Goal: Task Accomplishment & Management: Use online tool/utility

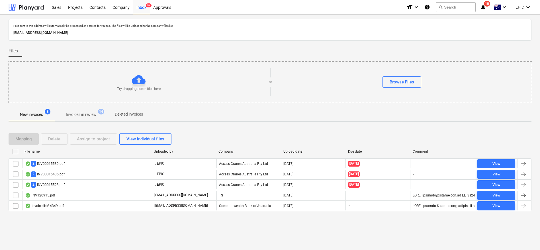
click at [79, 244] on div "Files sent to this address will automatically be processed and tested for virus…" at bounding box center [270, 133] width 540 height 236
click at [484, 46] on div "Files" at bounding box center [270, 50] width 523 height 11
click at [135, 87] on p "Try dropping some files here" at bounding box center [139, 89] width 44 height 5
click at [401, 85] on div "Browse Files" at bounding box center [402, 81] width 24 height 7
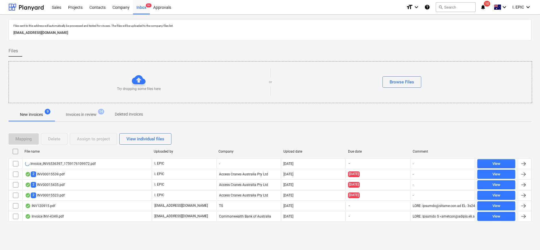
click at [51, 30] on p "[EMAIL_ADDRESS][DOMAIN_NAME]" at bounding box center [269, 33] width 513 height 6
click at [455, 9] on div "Projects list fetching failed" at bounding box center [460, 6] width 154 height 12
click at [450, 6] on div "Projects list fetching failed" at bounding box center [424, 6] width 54 height 7
click at [457, 5] on div "Projects list fetching failed" at bounding box center [460, 6] width 154 height 12
click at [453, 7] on div "Projects list fetching failed" at bounding box center [424, 5] width 58 height 11
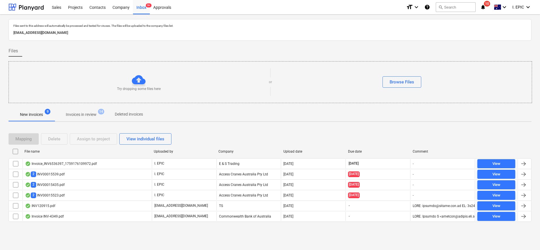
click at [453, 7] on div "Projects list fetching failed" at bounding box center [424, 5] width 58 height 11
click at [446, 13] on div "search Search" at bounding box center [456, 7] width 40 height 14
click at [452, 5] on div "Projects list fetching failed" at bounding box center [424, 5] width 58 height 11
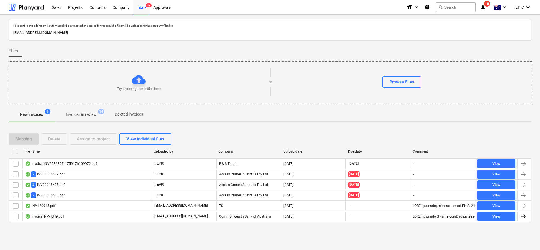
click at [461, 9] on div "Projects list fetching failed" at bounding box center [460, 6] width 154 height 12
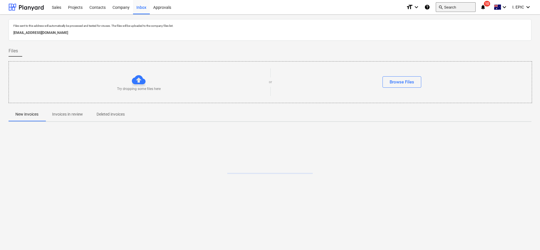
click at [445, 8] on button "search Search" at bounding box center [456, 7] width 40 height 10
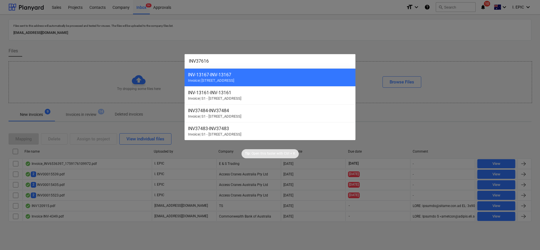
type input "INV37616"
drag, startPoint x: 212, startPoint y: 58, endPoint x: 168, endPoint y: 60, distance: 43.9
click at [169, 60] on div "INV37616 INV-13167 - INV-13167 Invoice | S2 - 76 Beach Rd, Sandringham INV-1316…" at bounding box center [270, 125] width 540 height 250
click at [134, 55] on div at bounding box center [270, 125] width 540 height 250
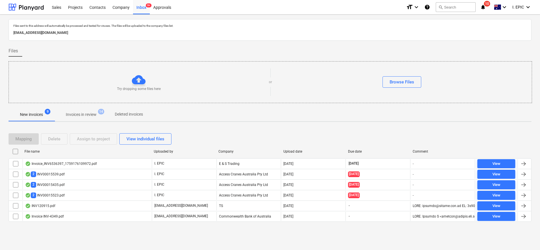
click at [135, 80] on div at bounding box center [139, 80] width 14 height 14
click at [397, 85] on div "Browse Files" at bounding box center [402, 81] width 24 height 7
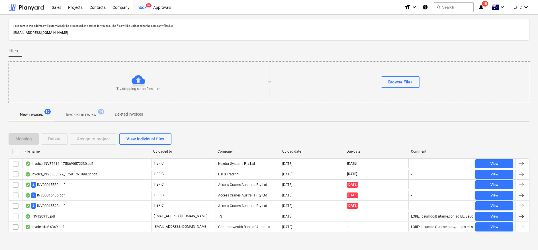
scroll to position [3, 0]
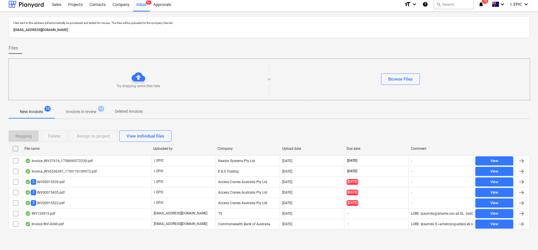
click at [341, 30] on p "[EMAIL_ADDRESS][DOMAIN_NAME]" at bounding box center [268, 30] width 511 height 6
click at [447, 75] on div "Browse Files" at bounding box center [400, 78] width 259 height 11
click at [264, 71] on div "Try dropping some files here" at bounding box center [138, 79] width 259 height 19
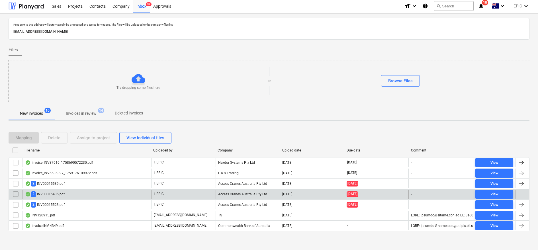
scroll to position [0, 0]
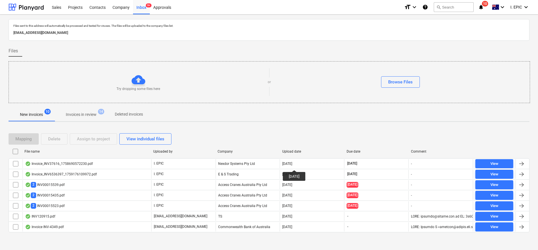
click at [137, 51] on div "Files" at bounding box center [269, 50] width 521 height 11
click at [247, 34] on p "[EMAIL_ADDRESS][DOMAIN_NAME]" at bounding box center [268, 33] width 511 height 6
click at [448, 5] on button "search Search" at bounding box center [454, 7] width 40 height 10
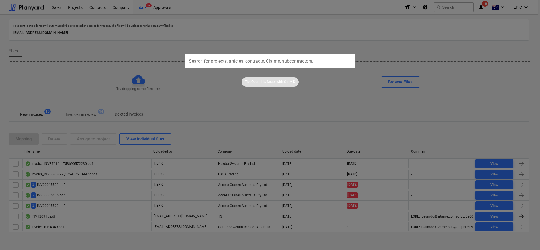
click at [434, 125] on div at bounding box center [270, 125] width 540 height 250
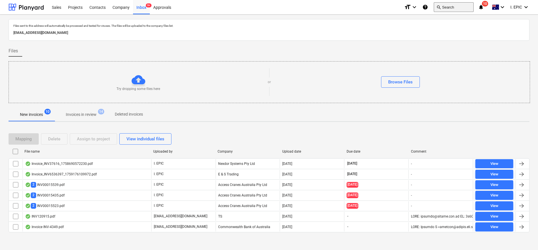
click at [450, 10] on button "search Search" at bounding box center [454, 7] width 40 height 10
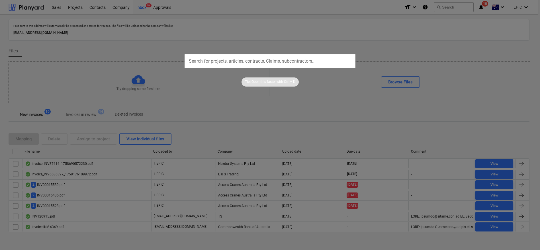
click at [203, 60] on input "text" at bounding box center [270, 61] width 171 height 14
type input "34062"
click at [208, 91] on div at bounding box center [270, 125] width 540 height 250
